Goal: Information Seeking & Learning: Learn about a topic

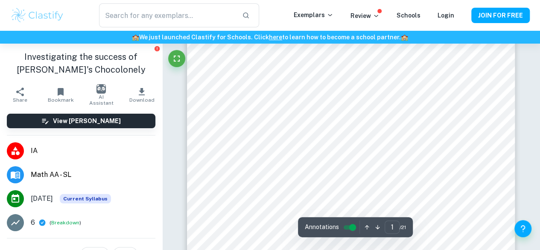
scroll to position [90, 0]
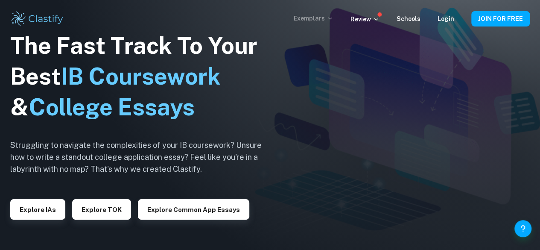
click at [319, 21] on p "Exemplars" at bounding box center [314, 18] width 40 height 9
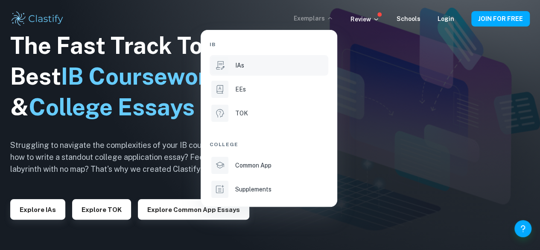
click at [233, 64] on li "IAs" at bounding box center [268, 65] width 119 height 20
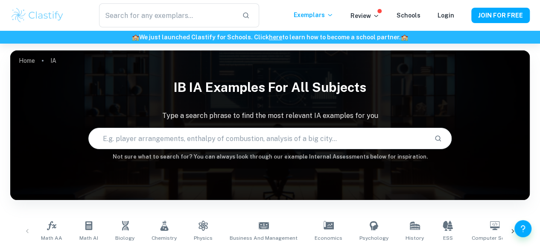
click at [192, 138] on input "text" at bounding box center [258, 138] width 339 height 24
type input "Zeno's paradox"
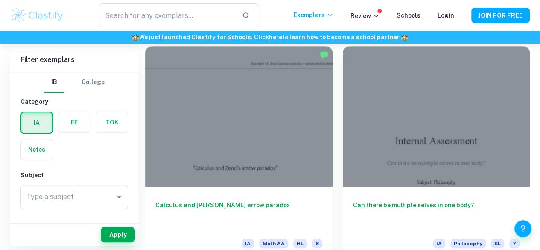
scroll to position [241, 0]
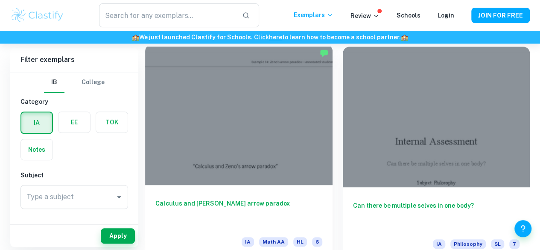
click at [218, 198] on h6 "Calculus and Zeno's arrow paradox" at bounding box center [238, 212] width 167 height 28
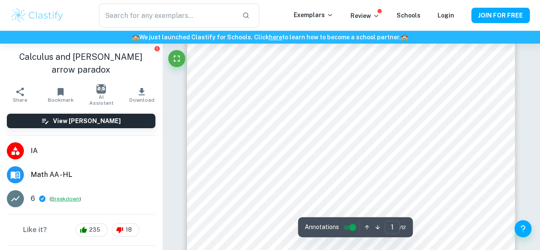
scroll to position [130, 0]
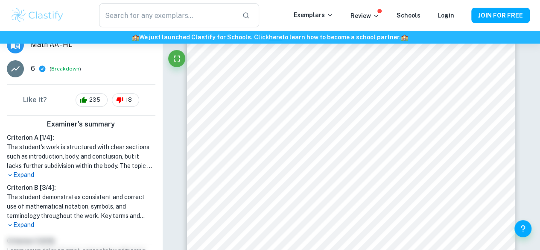
click at [24, 170] on p "Expand" at bounding box center [81, 174] width 148 height 9
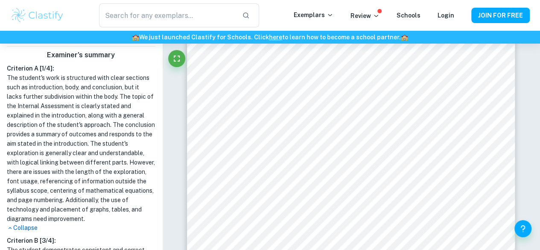
scroll to position [200, 0]
click at [29, 226] on p "Collapse" at bounding box center [81, 226] width 148 height 9
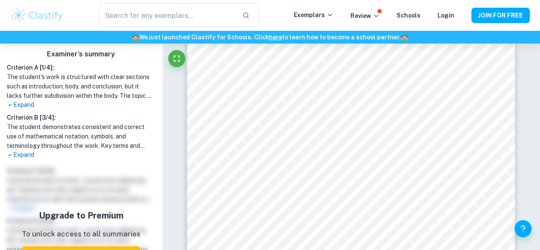
click at [17, 150] on p "Expand" at bounding box center [81, 154] width 148 height 9
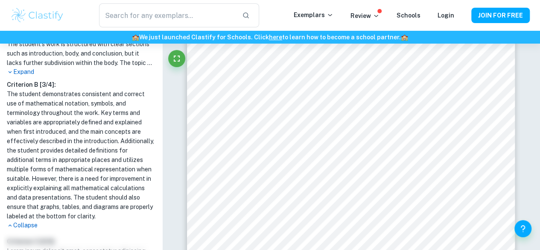
scroll to position [233, 0]
click at [32, 220] on p "Collapse" at bounding box center [81, 224] width 148 height 9
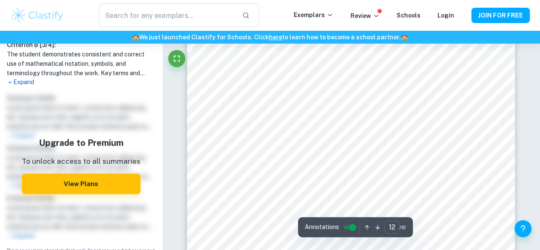
scroll to position [5416, 0]
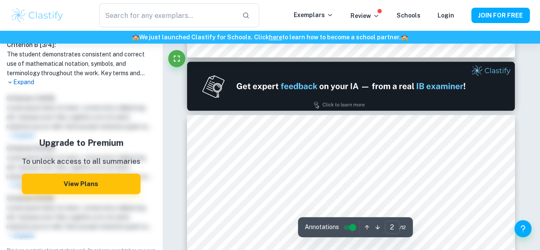
type input "1"
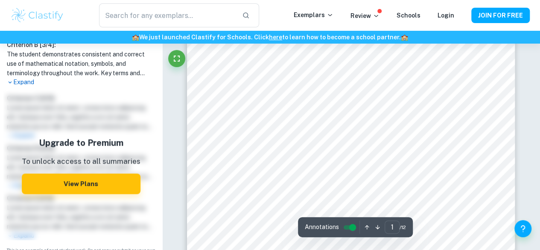
scroll to position [0, 0]
